Goal: Task Accomplishment & Management: Use online tool/utility

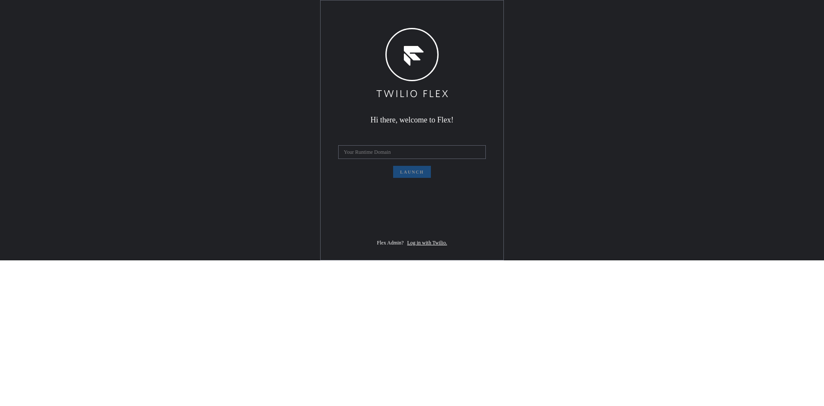
click at [46, 67] on div "Hi there, welcome to Flex! Launch Flex Admin? Log in with Twilio." at bounding box center [412, 130] width 824 height 260
click at [352, 159] on input "text" at bounding box center [412, 152] width 148 height 14
type input "skobeloff-aardvark-1826"
click at [408, 174] on span "Launch" at bounding box center [412, 172] width 24 height 5
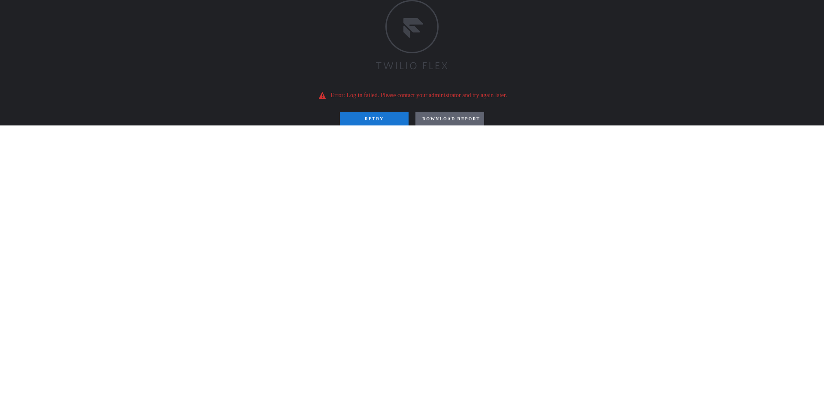
click at [722, 103] on div "Error: Log in failed. Please contact your administrator and try again later. RE…" at bounding box center [412, 62] width 824 height 125
click at [390, 125] on button "RETRY" at bounding box center [374, 119] width 69 height 14
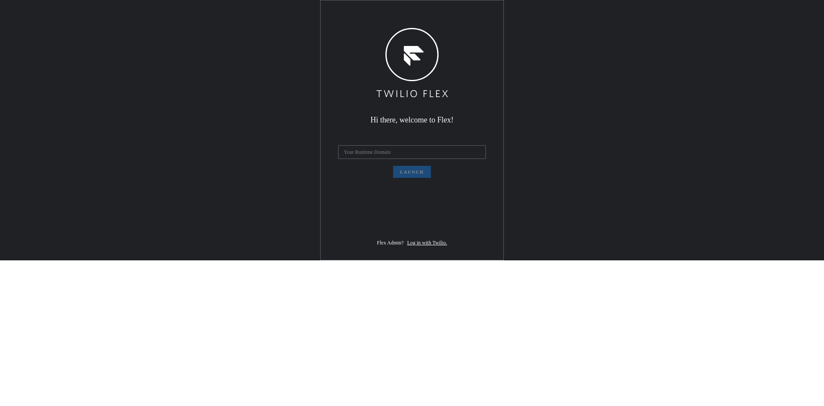
click at [378, 259] on div "Hi there, welcome to Flex! Launch Flex Admin? Log in with Twilio." at bounding box center [412, 129] width 183 height 259
click at [399, 159] on input "text" at bounding box center [412, 152] width 148 height 14
